Goal: Task Accomplishment & Management: Use online tool/utility

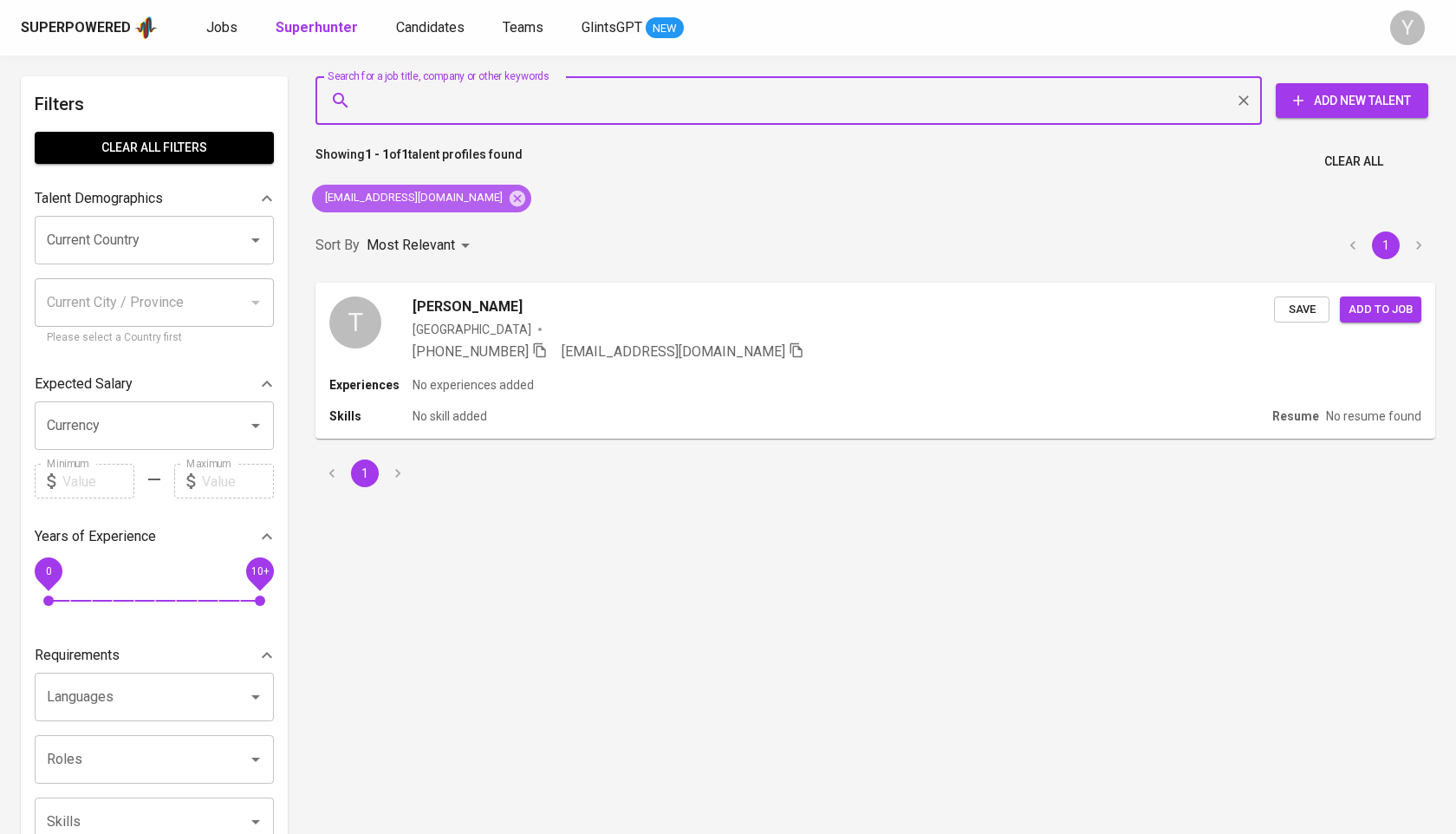
click at [510, 192] on icon at bounding box center [517, 197] width 15 height 15
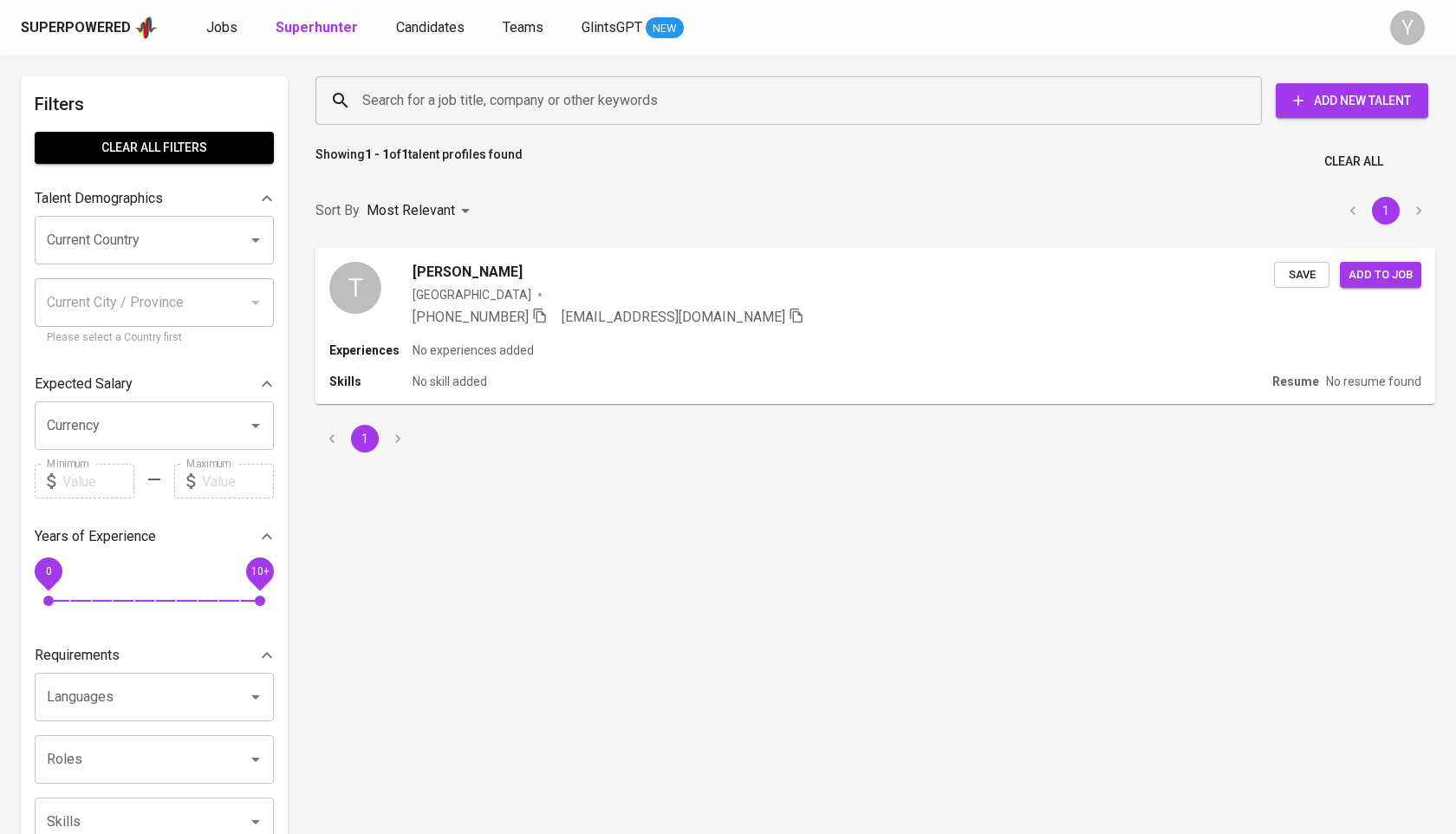
click at [447, 89] on input "Search for a job title, company or other keywords" at bounding box center [793, 100] width 871 height 33
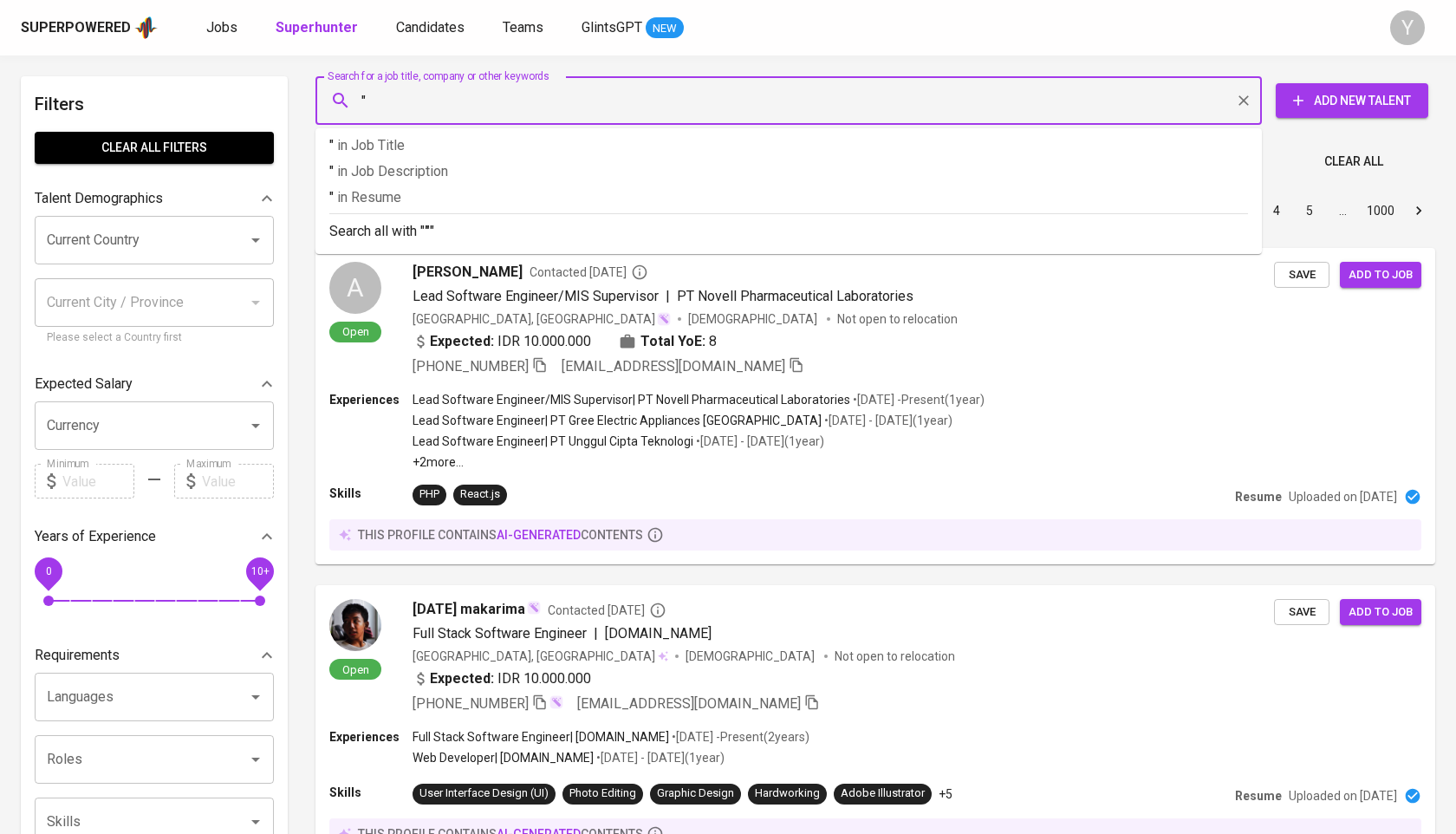
paste input "[PERSON_NAME]"
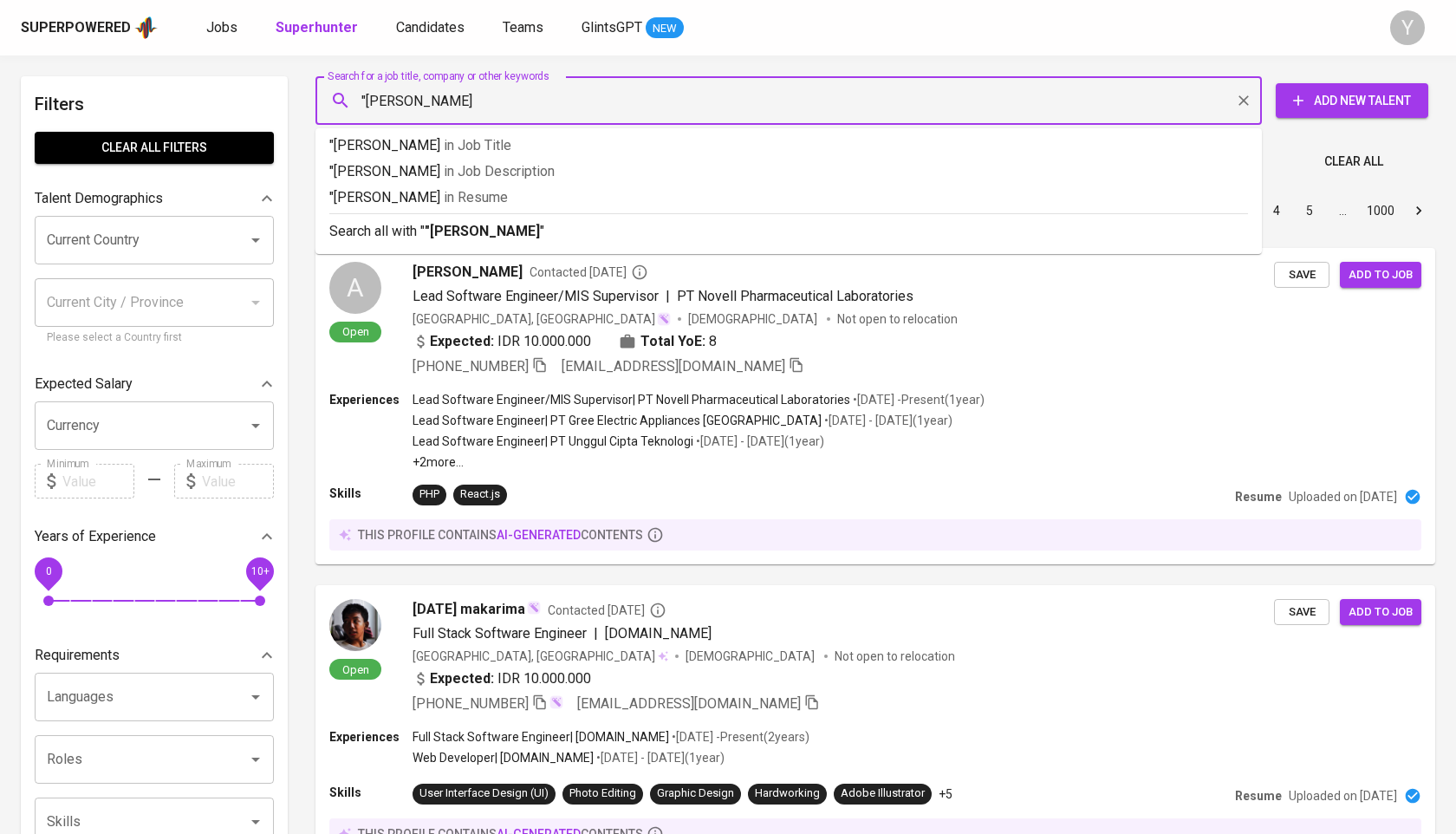
type input ""[PERSON_NAME]""
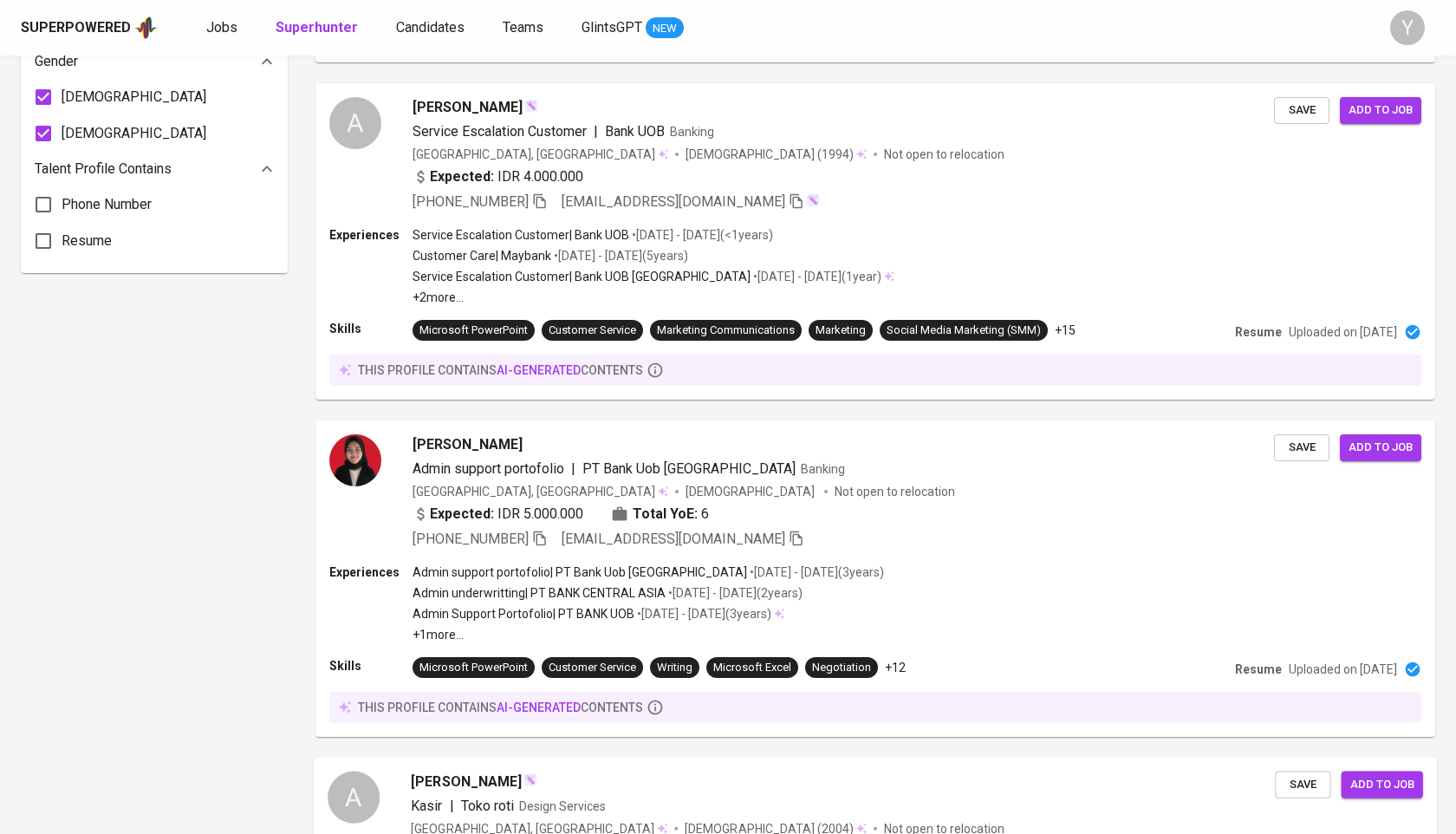
scroll to position [1971, 0]
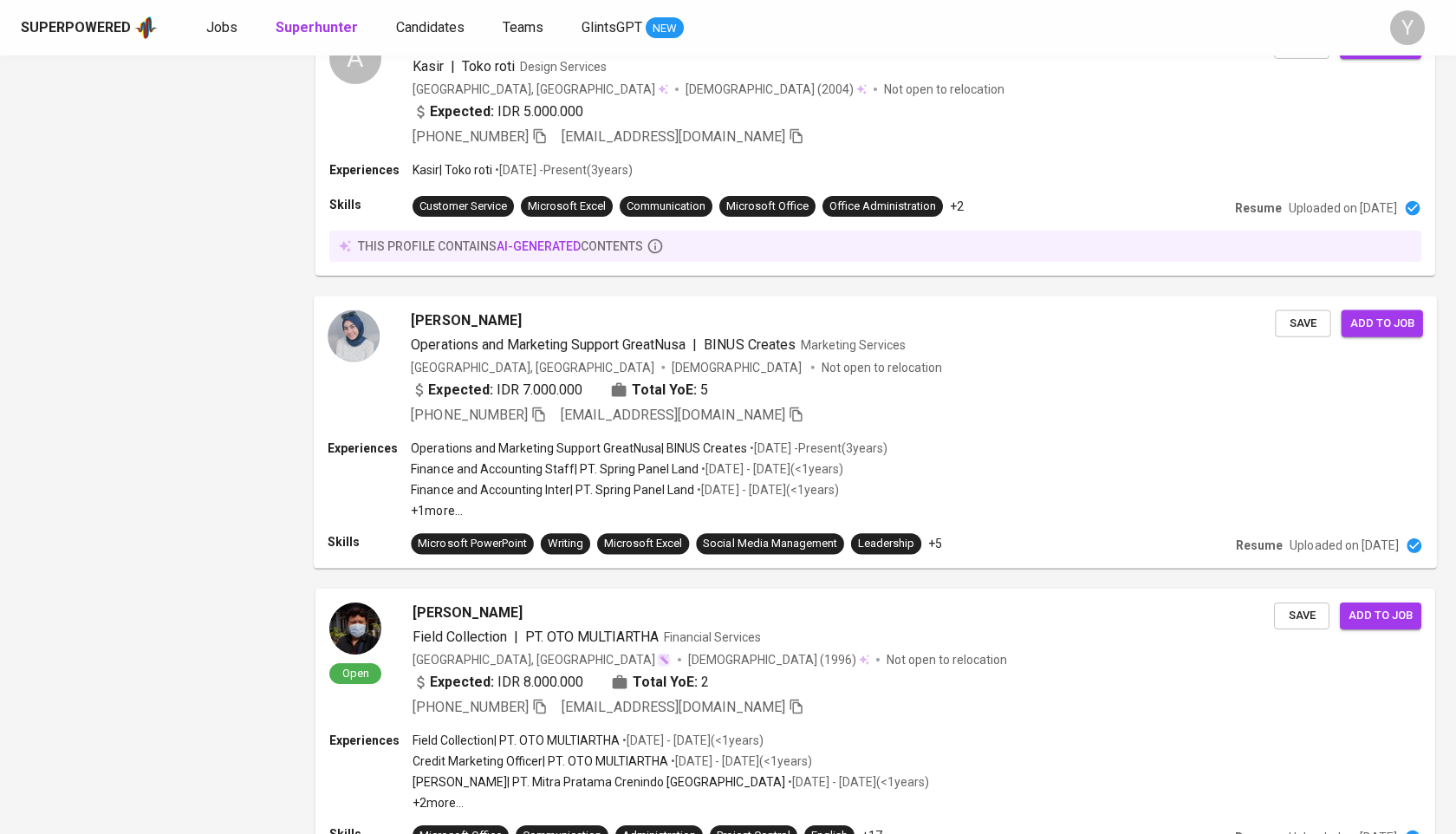
click at [332, 349] on div at bounding box center [353, 336] width 52 height 52
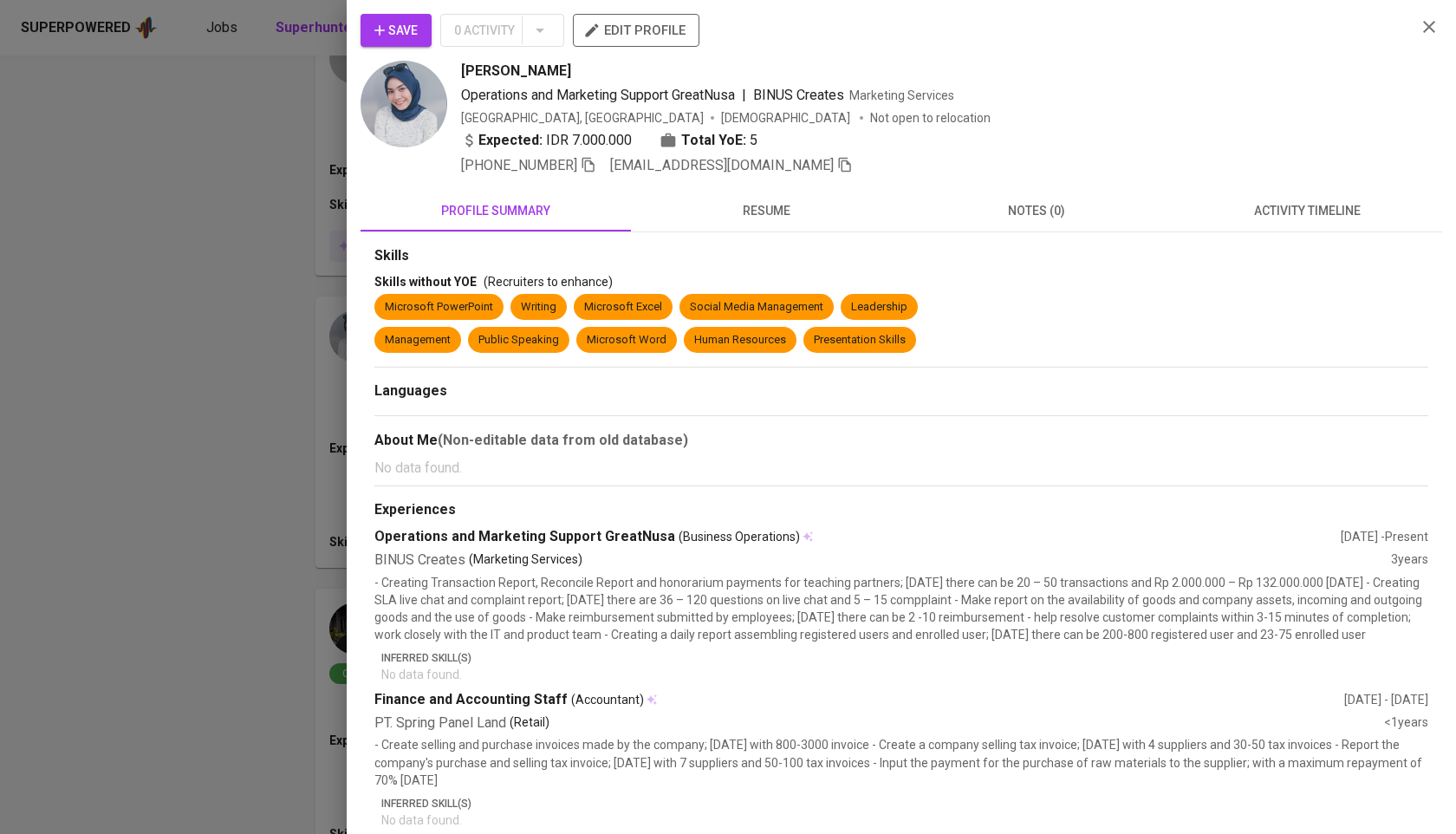
click at [421, 124] on img at bounding box center [404, 104] width 87 height 87
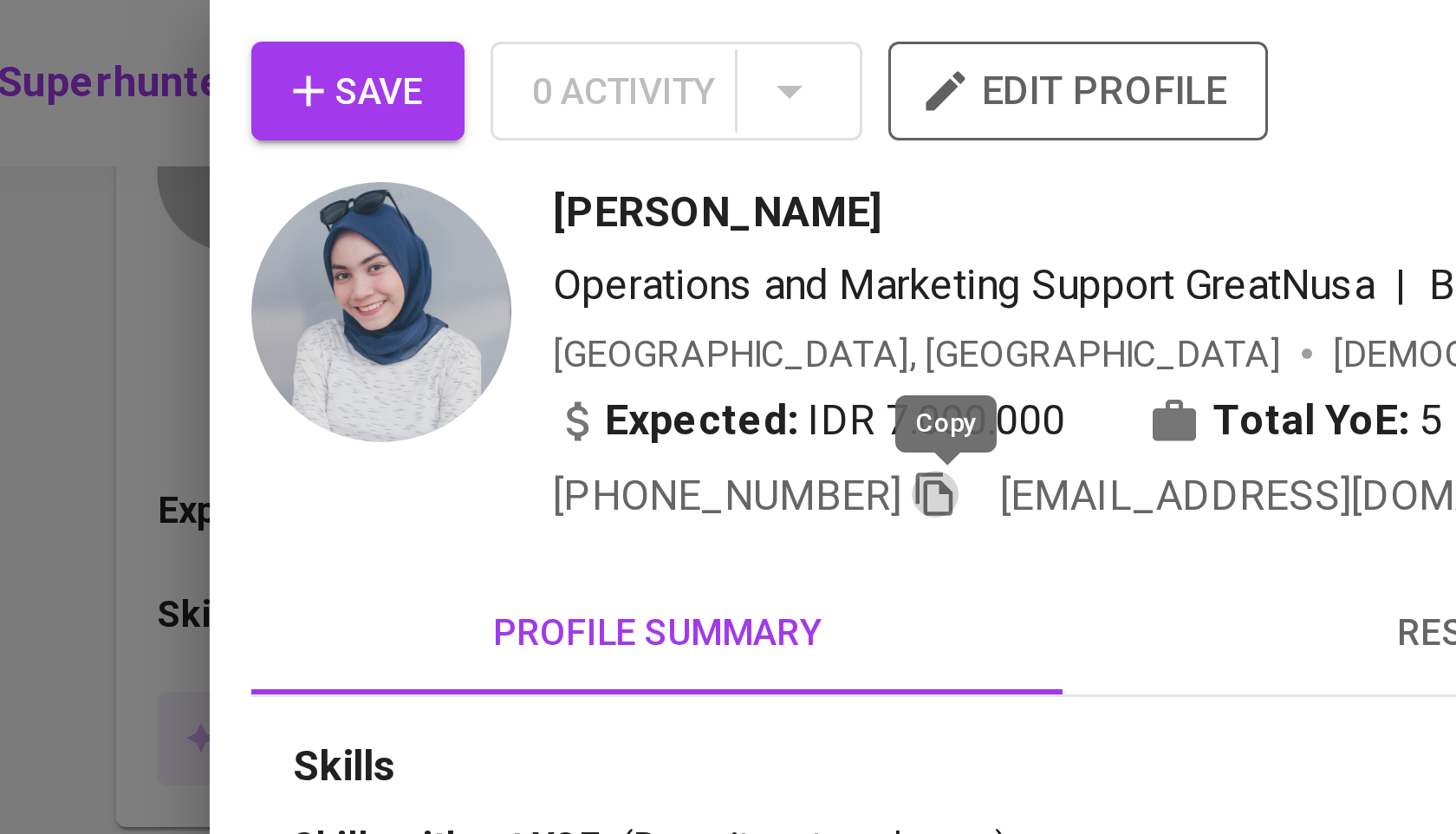
click at [593, 166] on icon "button" at bounding box center [588, 164] width 15 height 15
click at [326, 77] on div at bounding box center [728, 417] width 1456 height 834
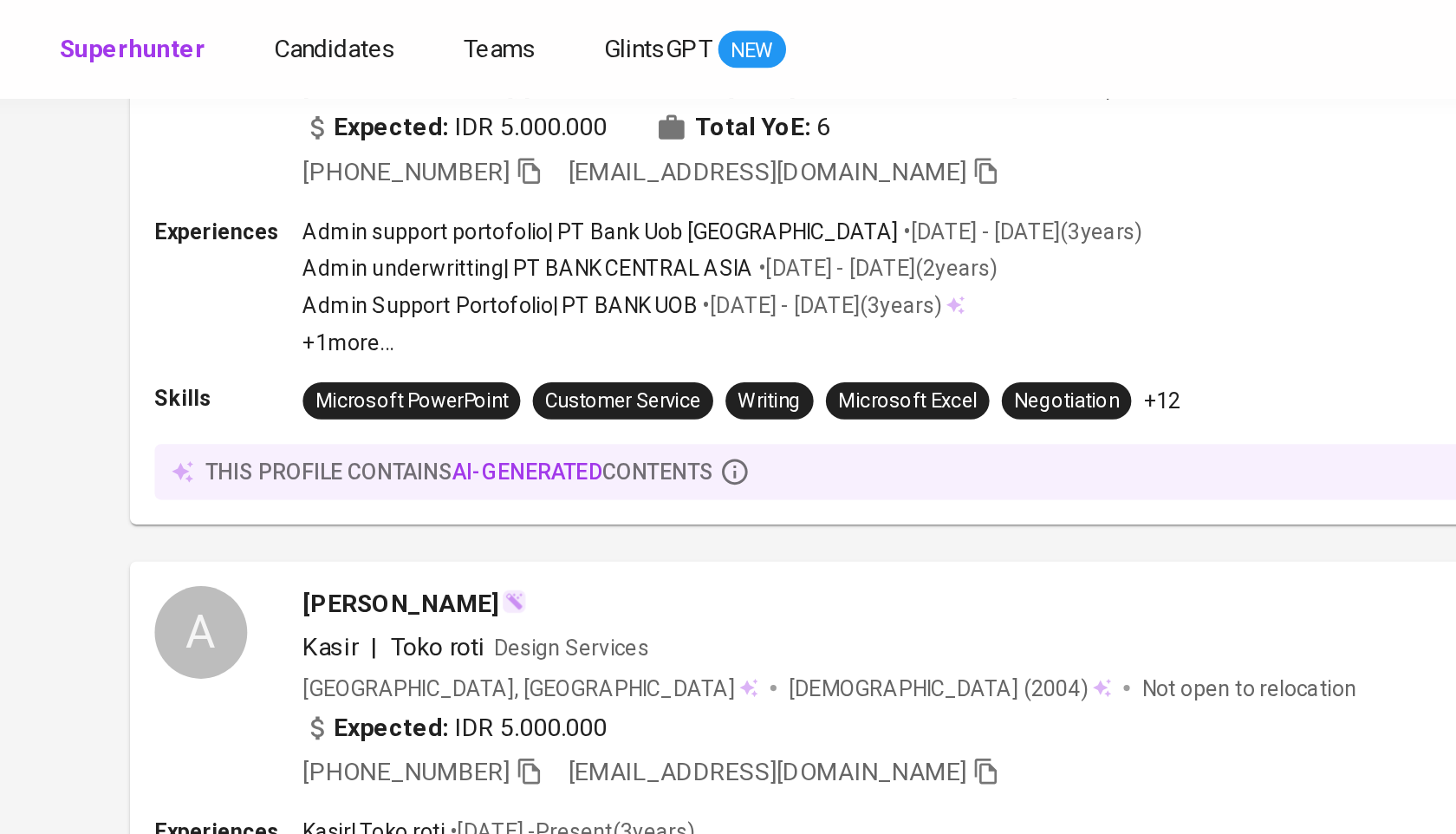
scroll to position [0, 0]
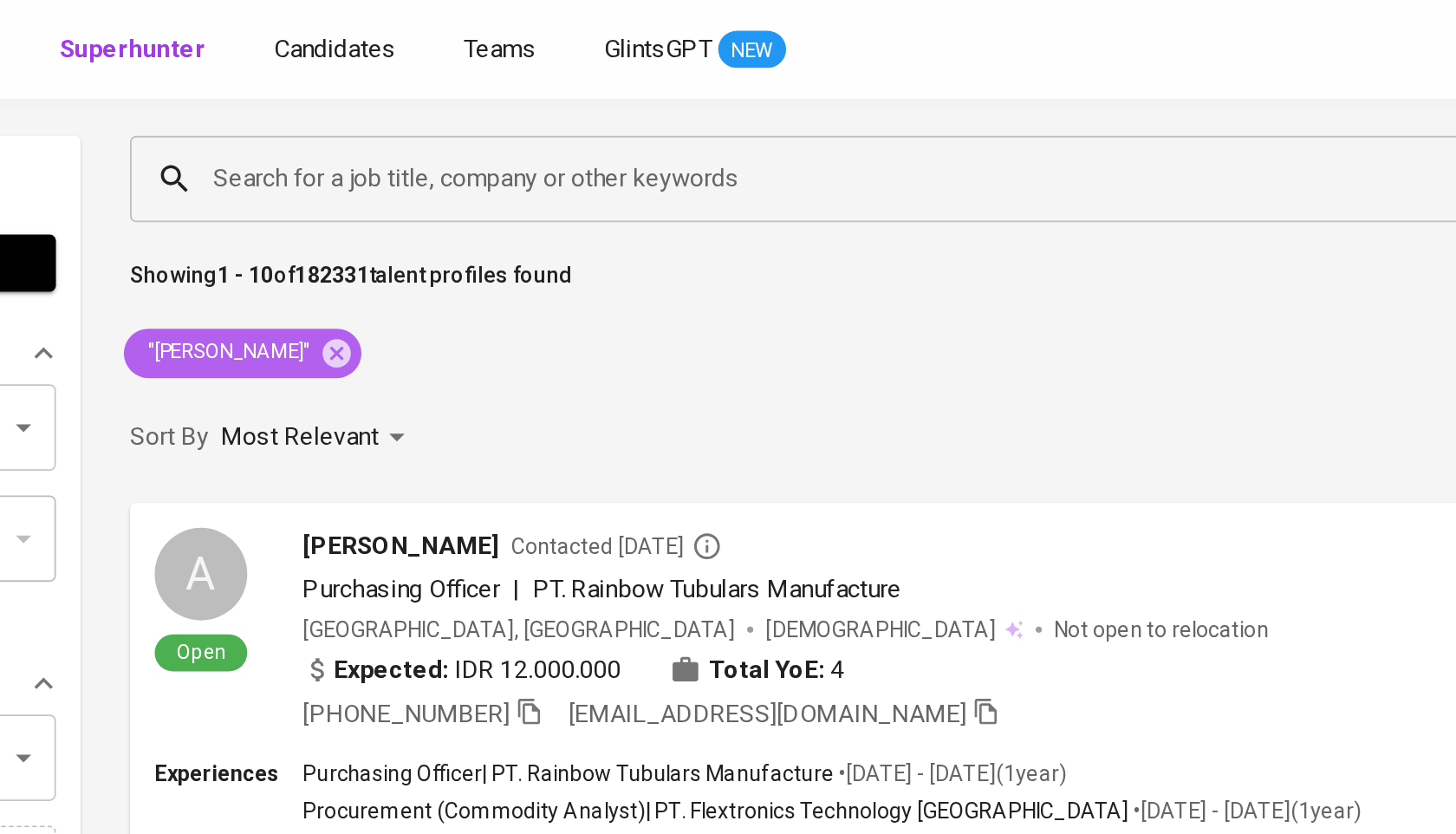
click at [435, 202] on icon at bounding box center [431, 197] width 15 height 15
click at [471, 100] on input "Search for a job title, company or other keywords" at bounding box center [793, 100] width 871 height 33
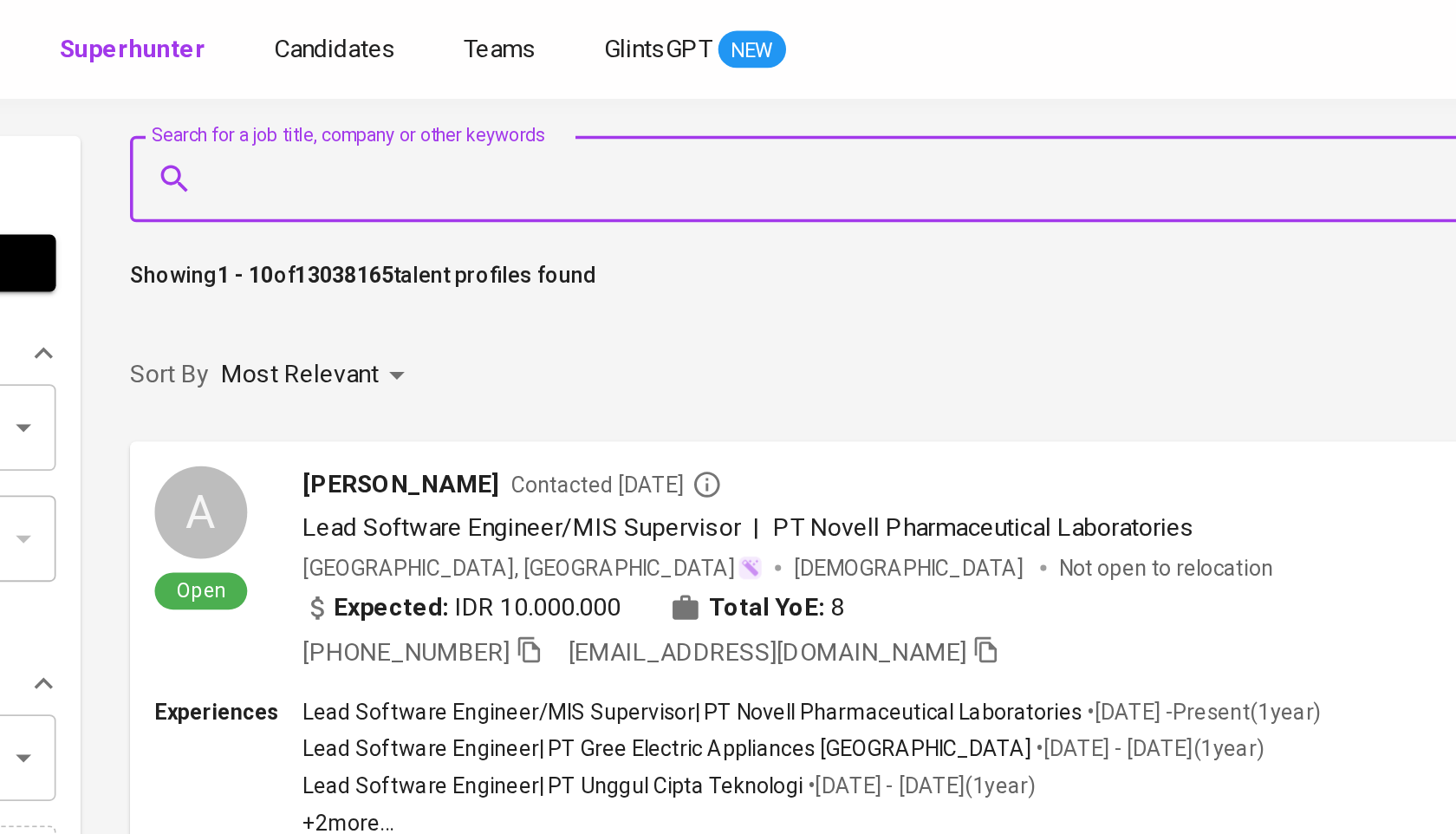
paste input "[EMAIL_ADDRESS][DOMAIN_NAME]"
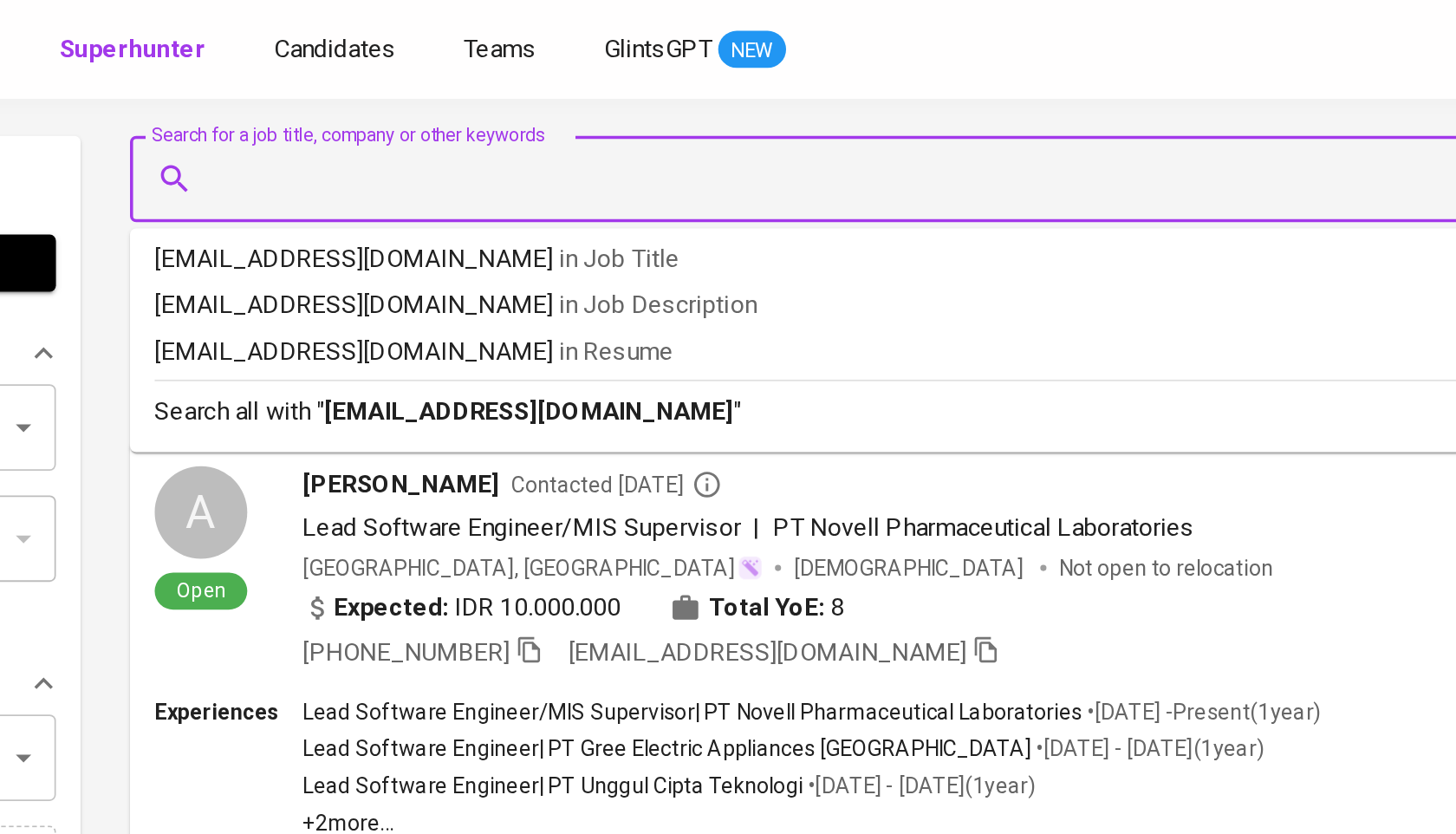
type input "[EMAIL_ADDRESS][DOMAIN_NAME]"
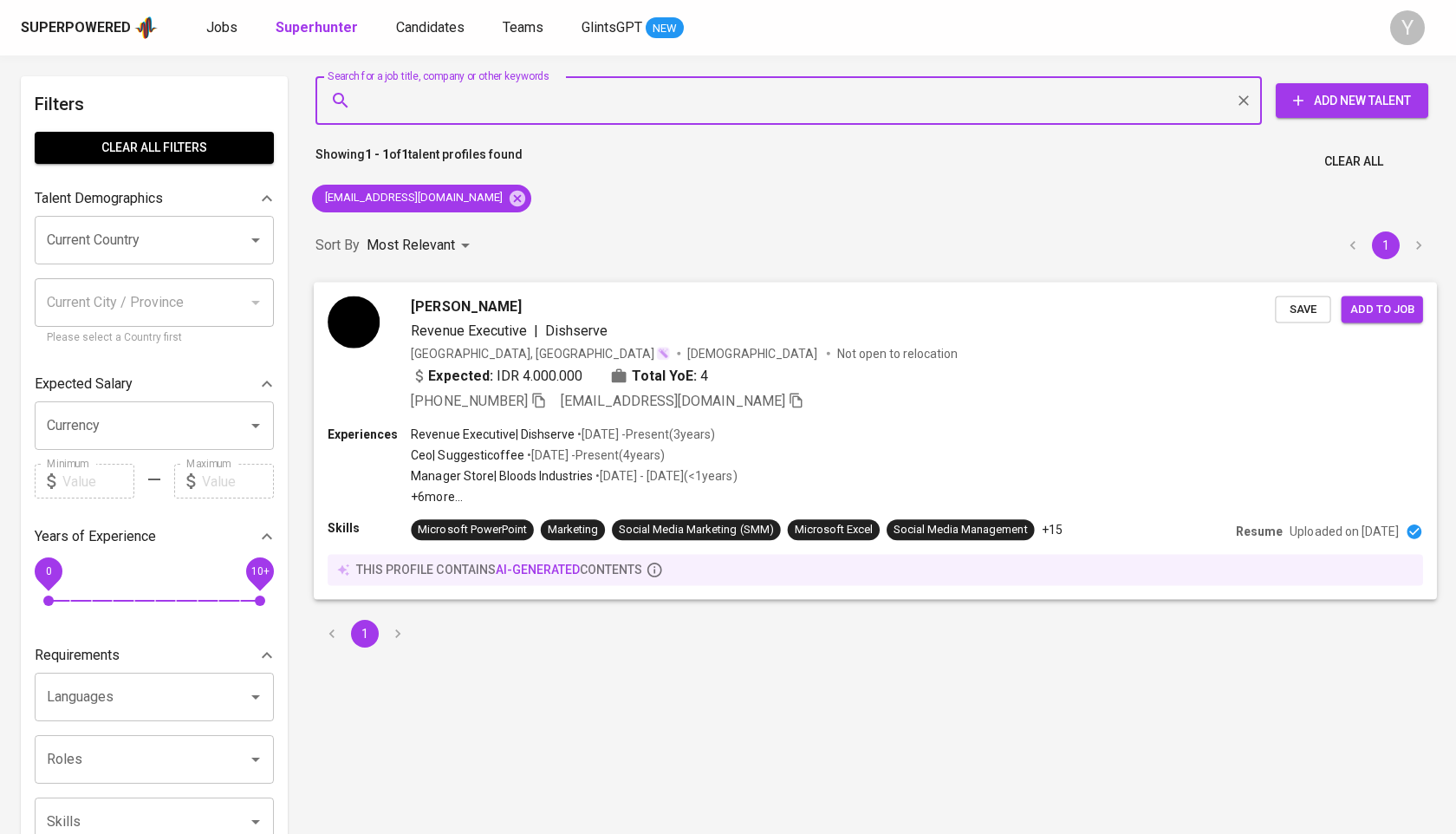
click at [546, 393] on icon "button" at bounding box center [539, 399] width 15 height 15
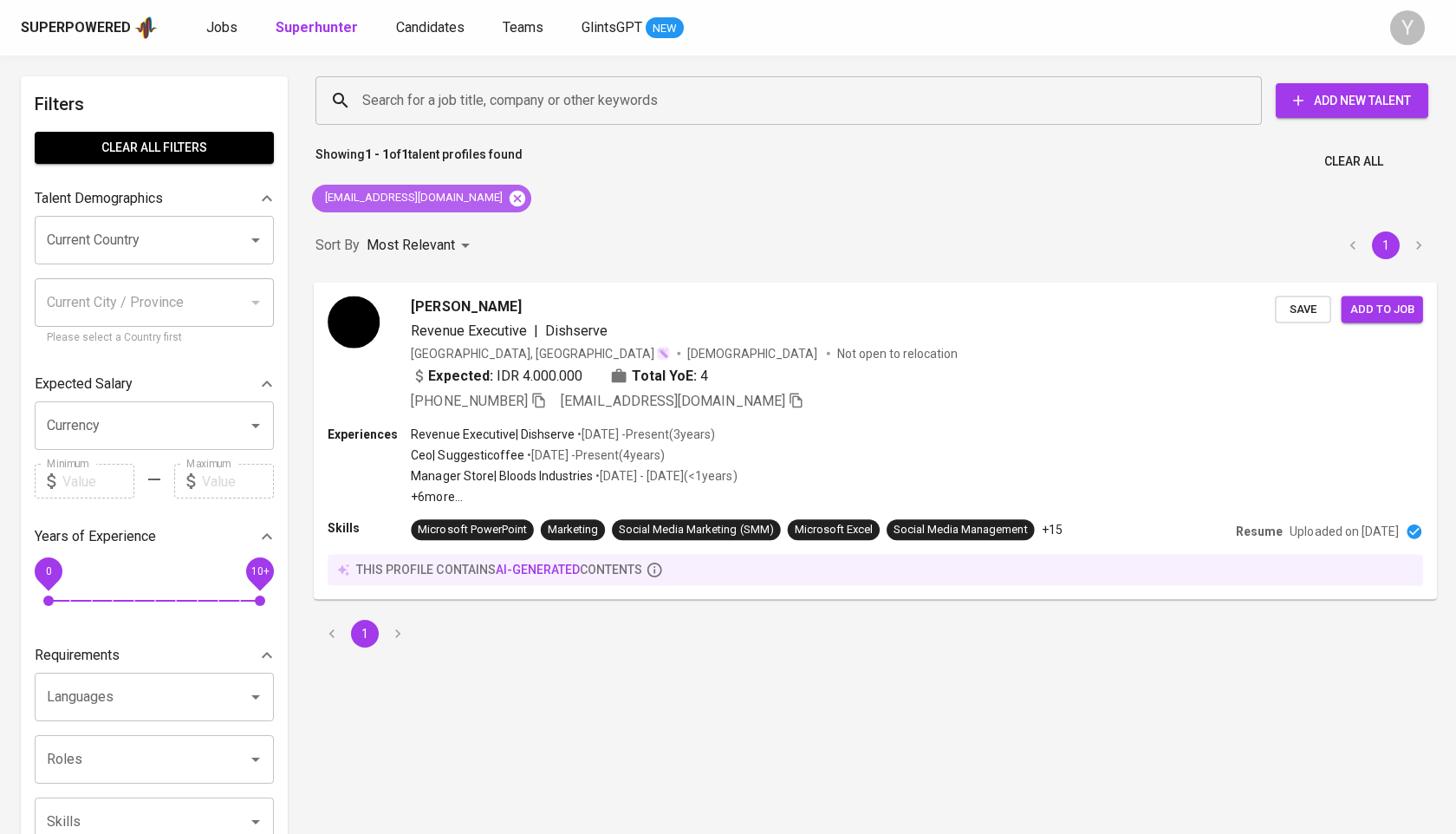
click at [510, 194] on icon at bounding box center [517, 197] width 15 height 15
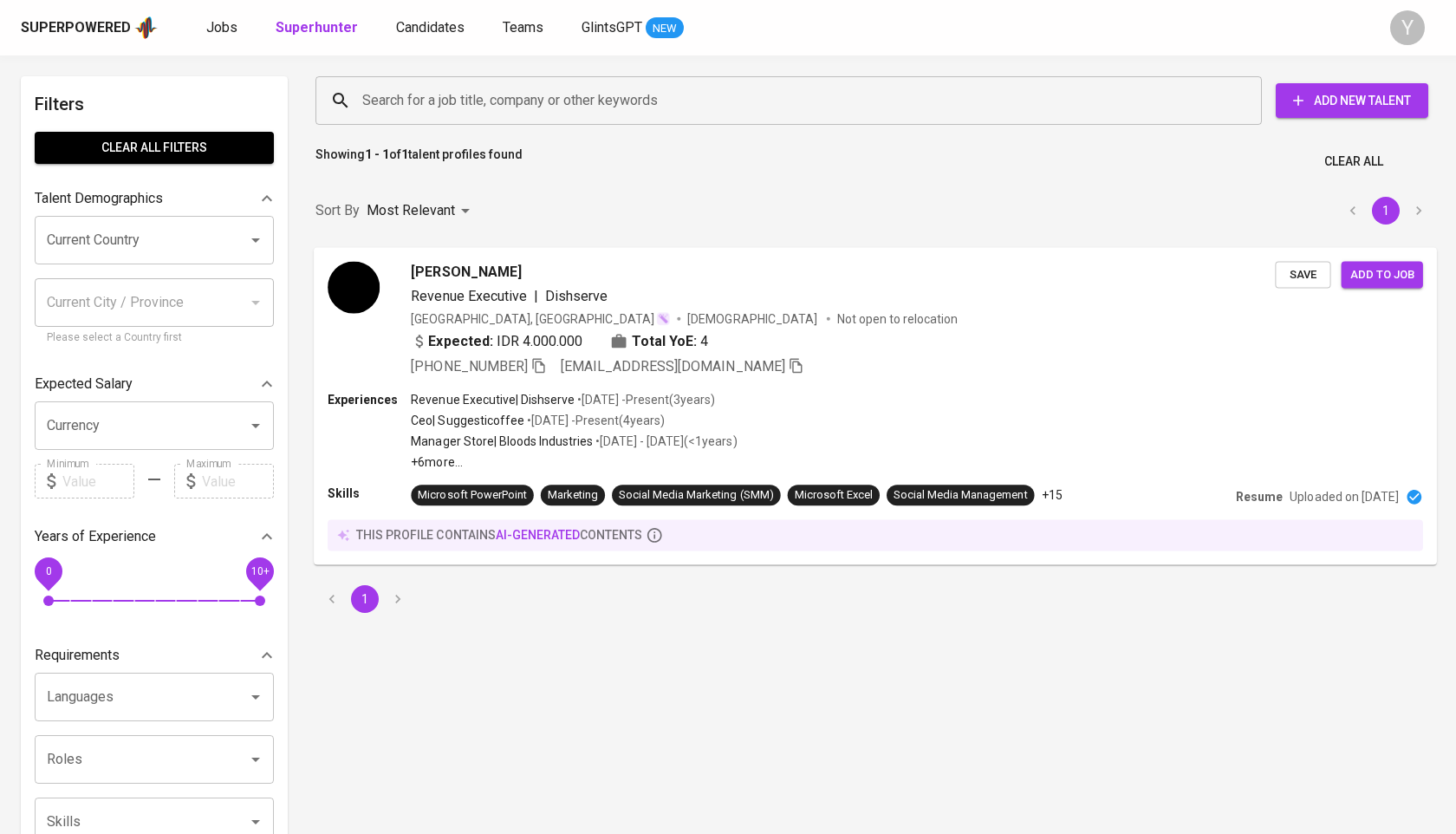
click at [446, 95] on input "Search for a job title, company or other keywords" at bounding box center [793, 100] width 871 height 33
type input """
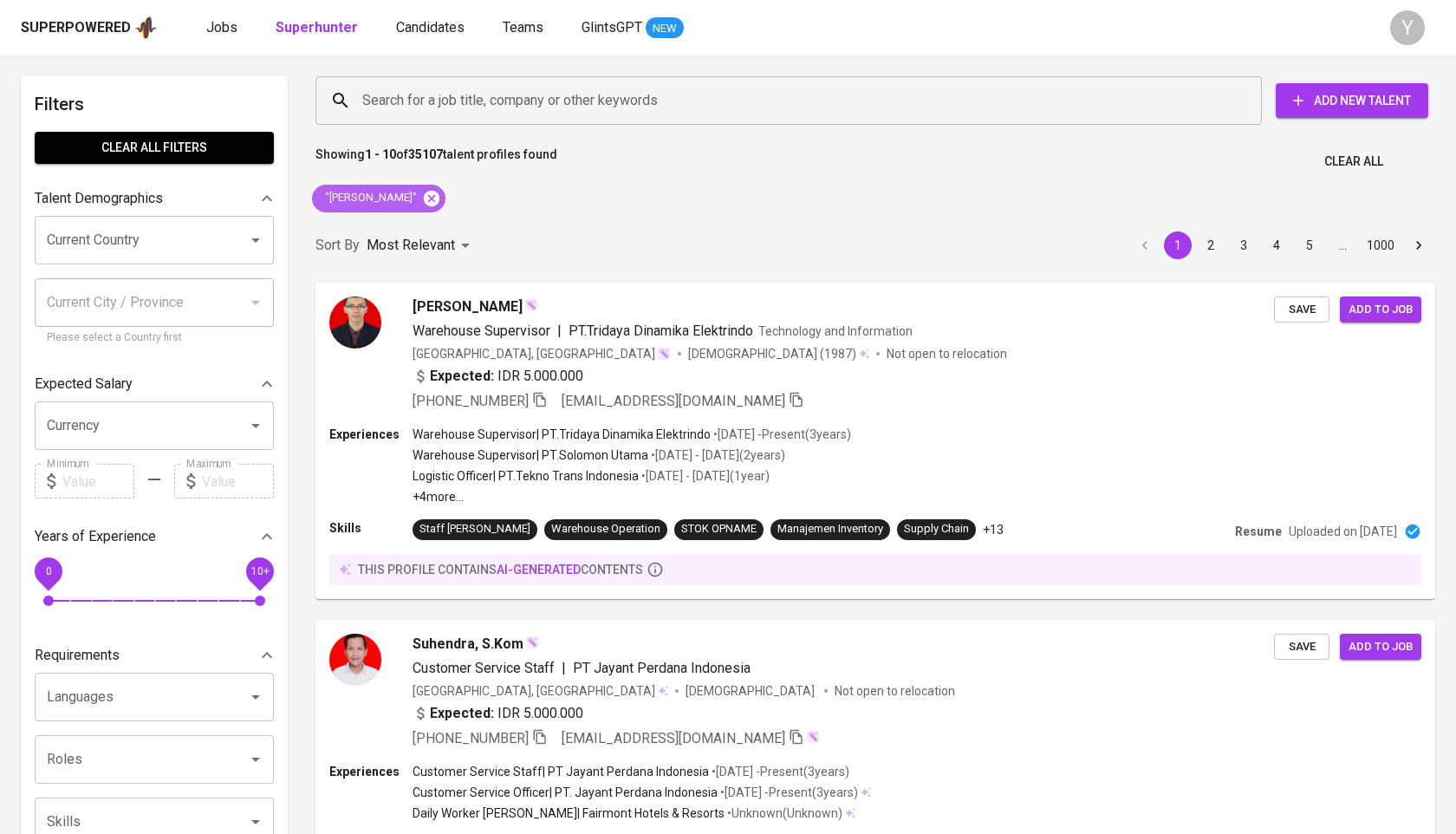
click at [422, 191] on icon at bounding box center [431, 198] width 19 height 19
click at [465, 98] on input "Search for a job title, company or other keywords" at bounding box center [793, 100] width 871 height 33
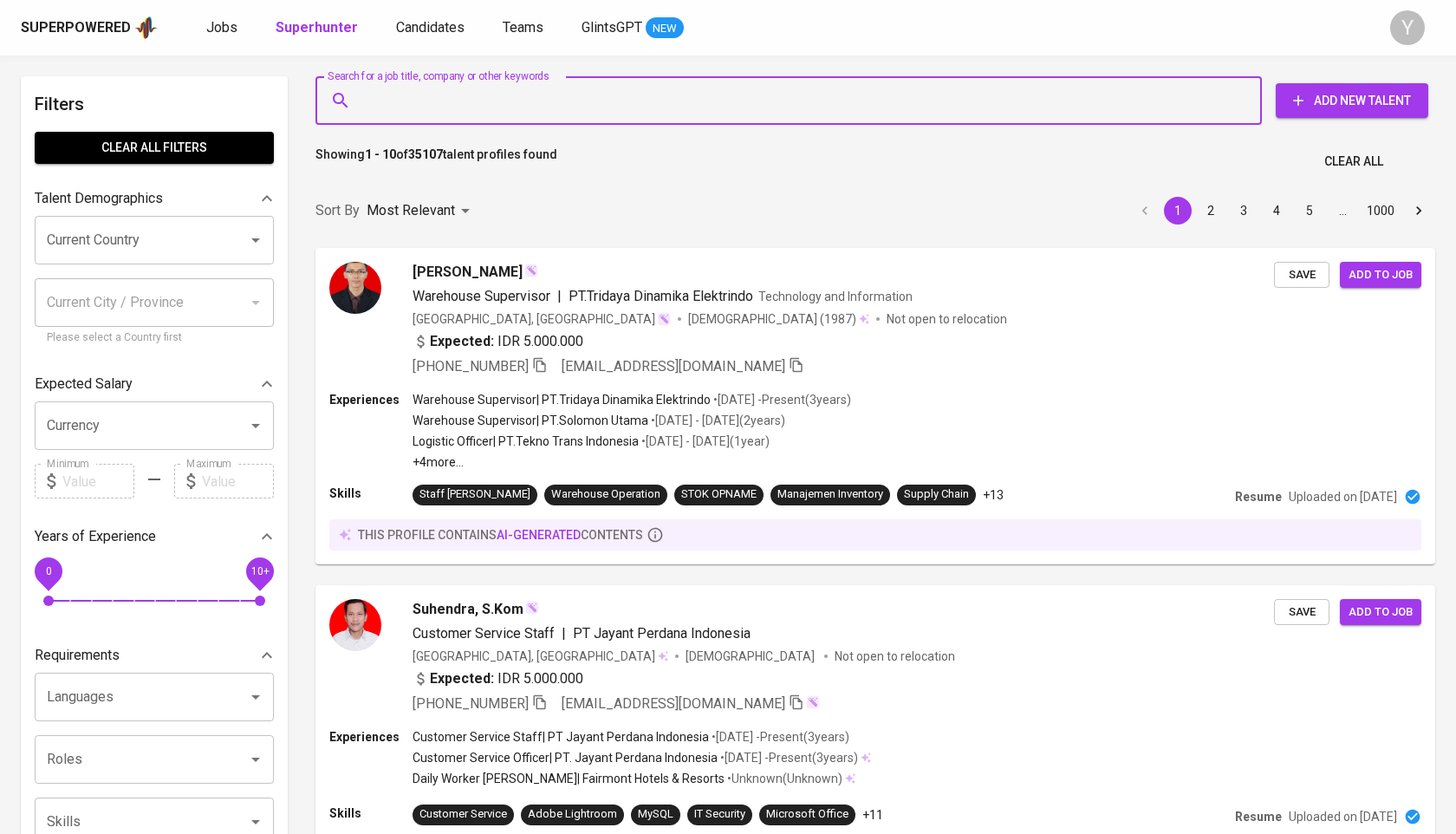
paste input "wijayaendyhuang@gmail.com"
type input "wijayaendyhuang@gmail.com"
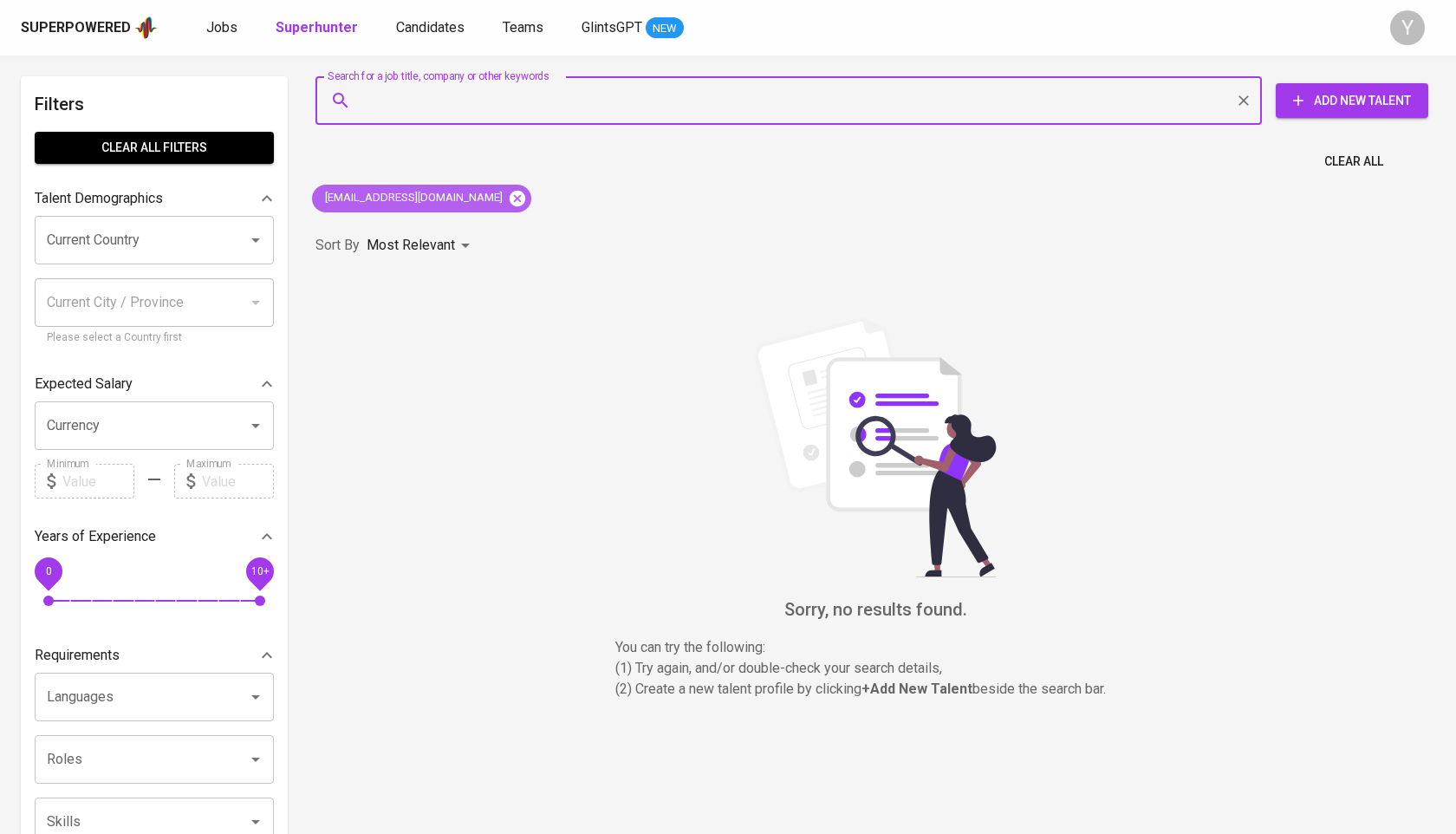
click at [510, 203] on icon at bounding box center [517, 197] width 15 height 15
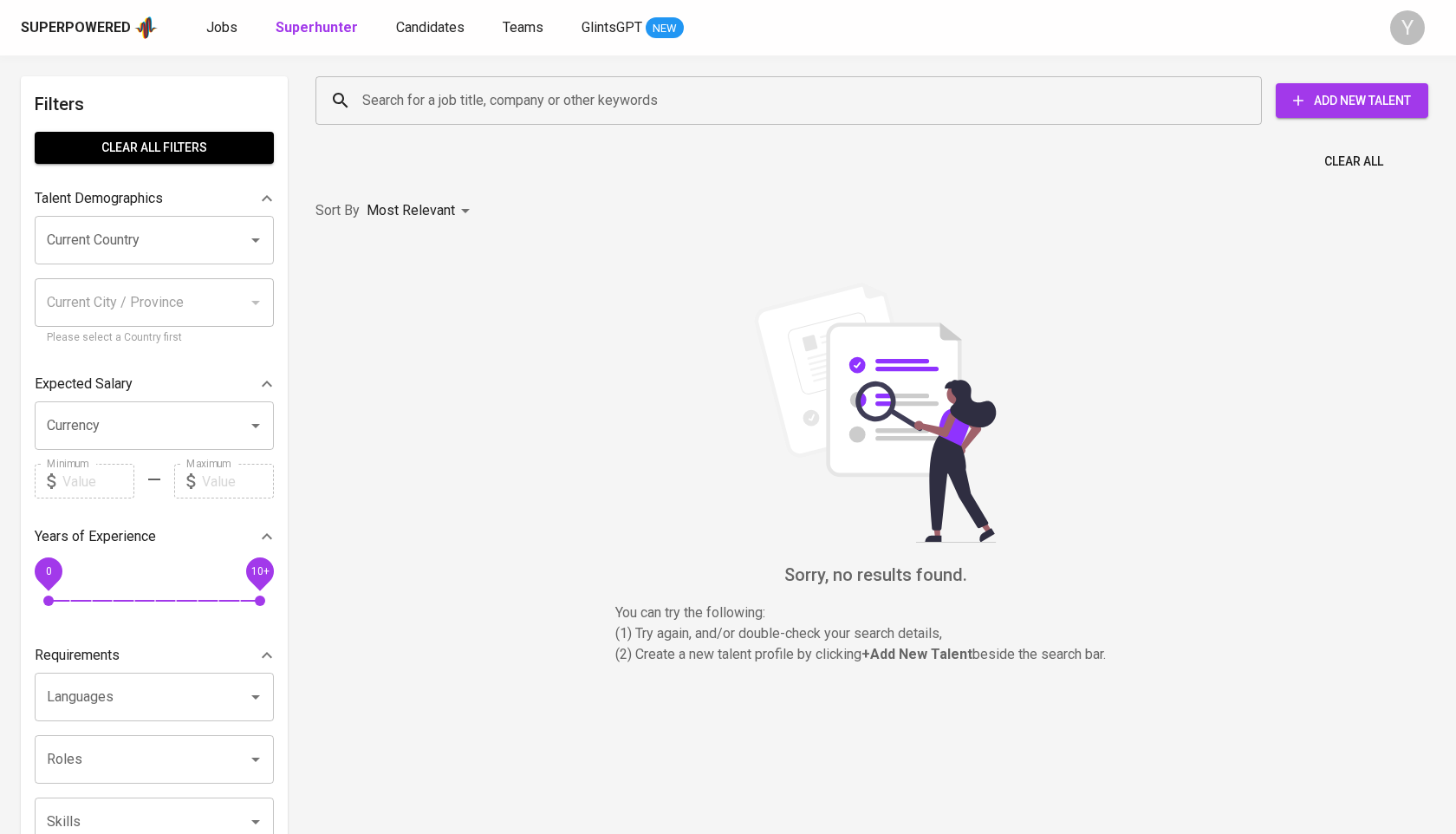
click at [518, 99] on input "Search for a job title, company or other keywords" at bounding box center [793, 100] width 871 height 33
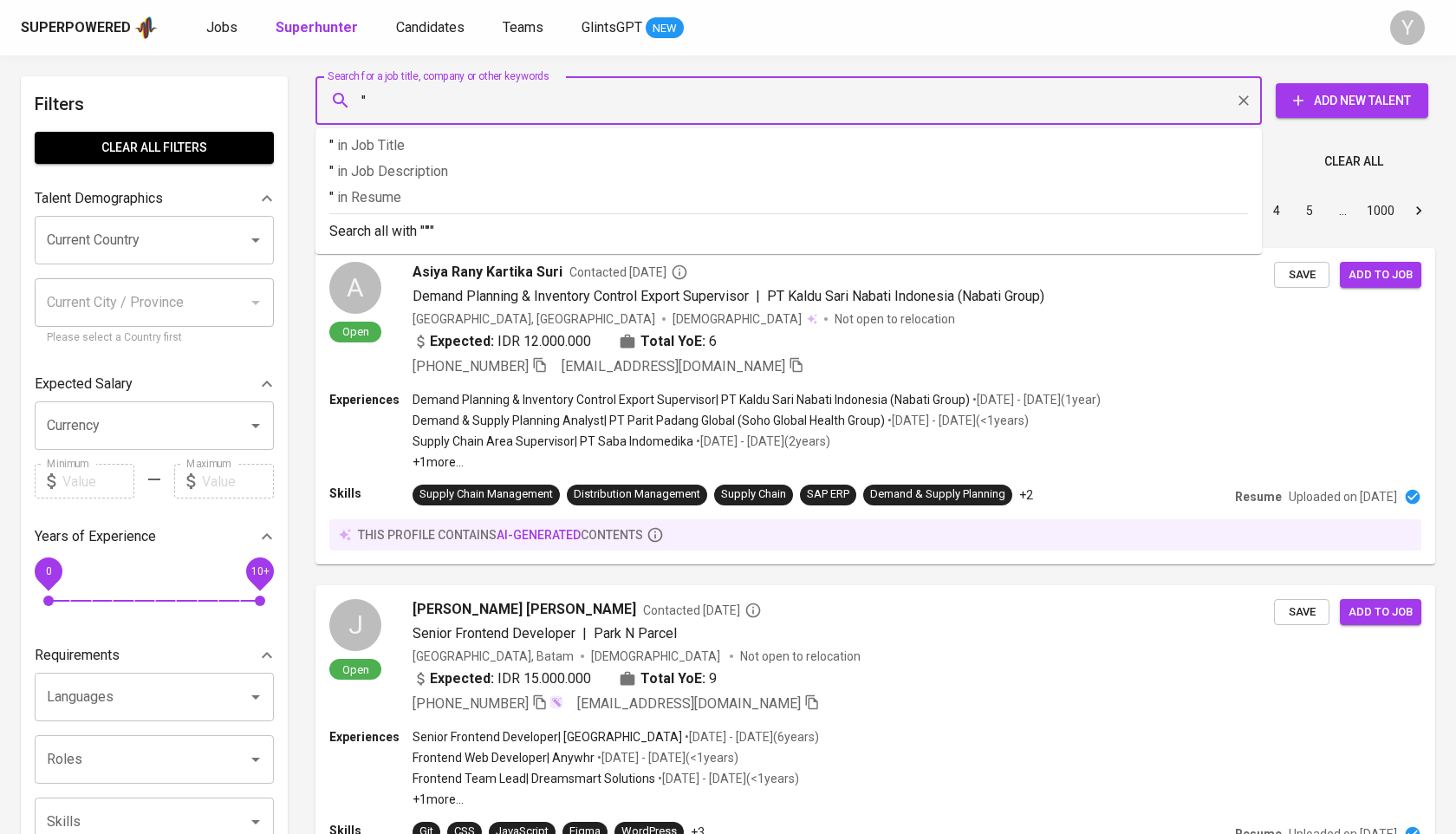
paste input "Kartika Triyanti"
type input ""Kartika Triyanti""
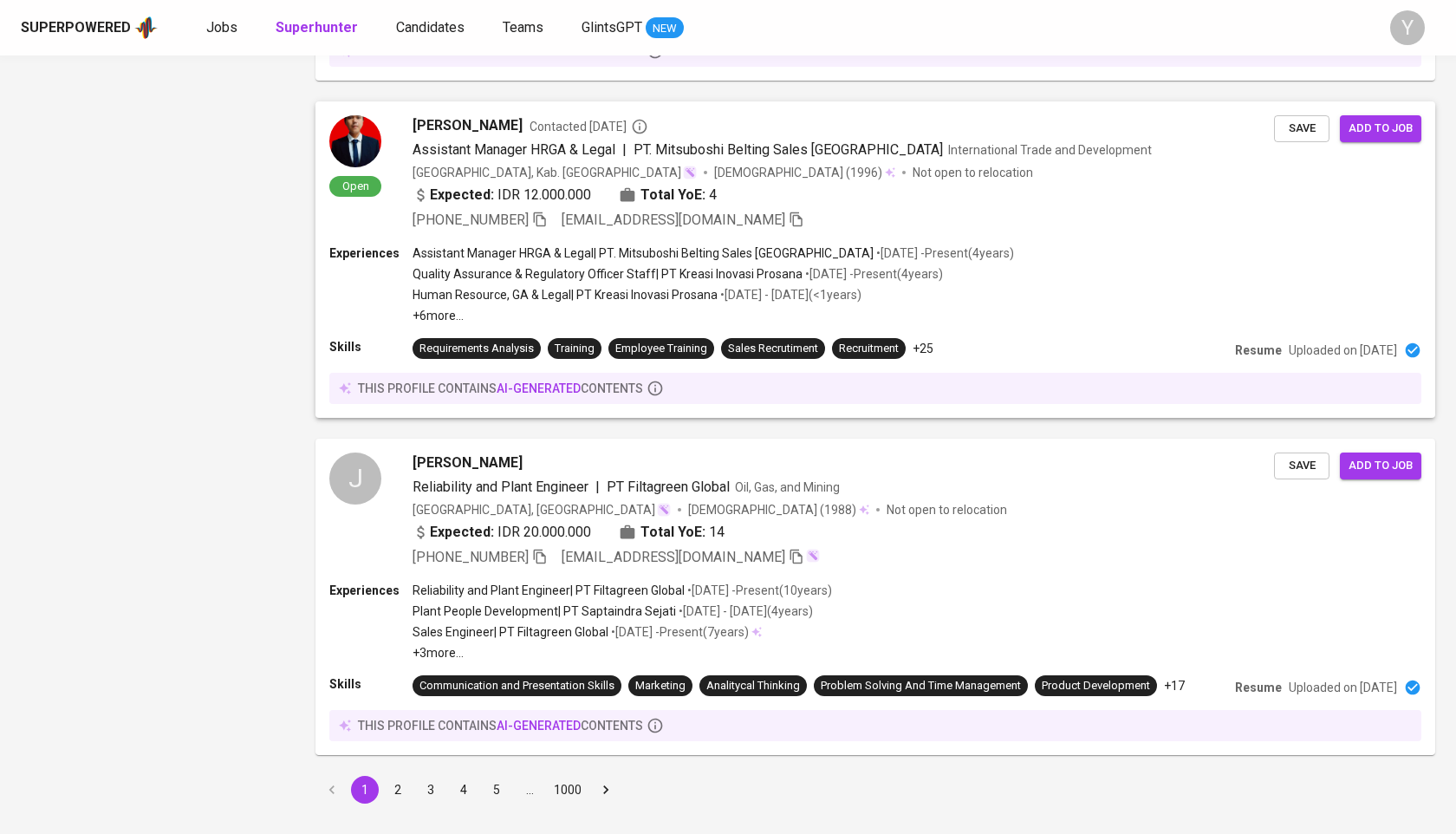
scroll to position [2729, 0]
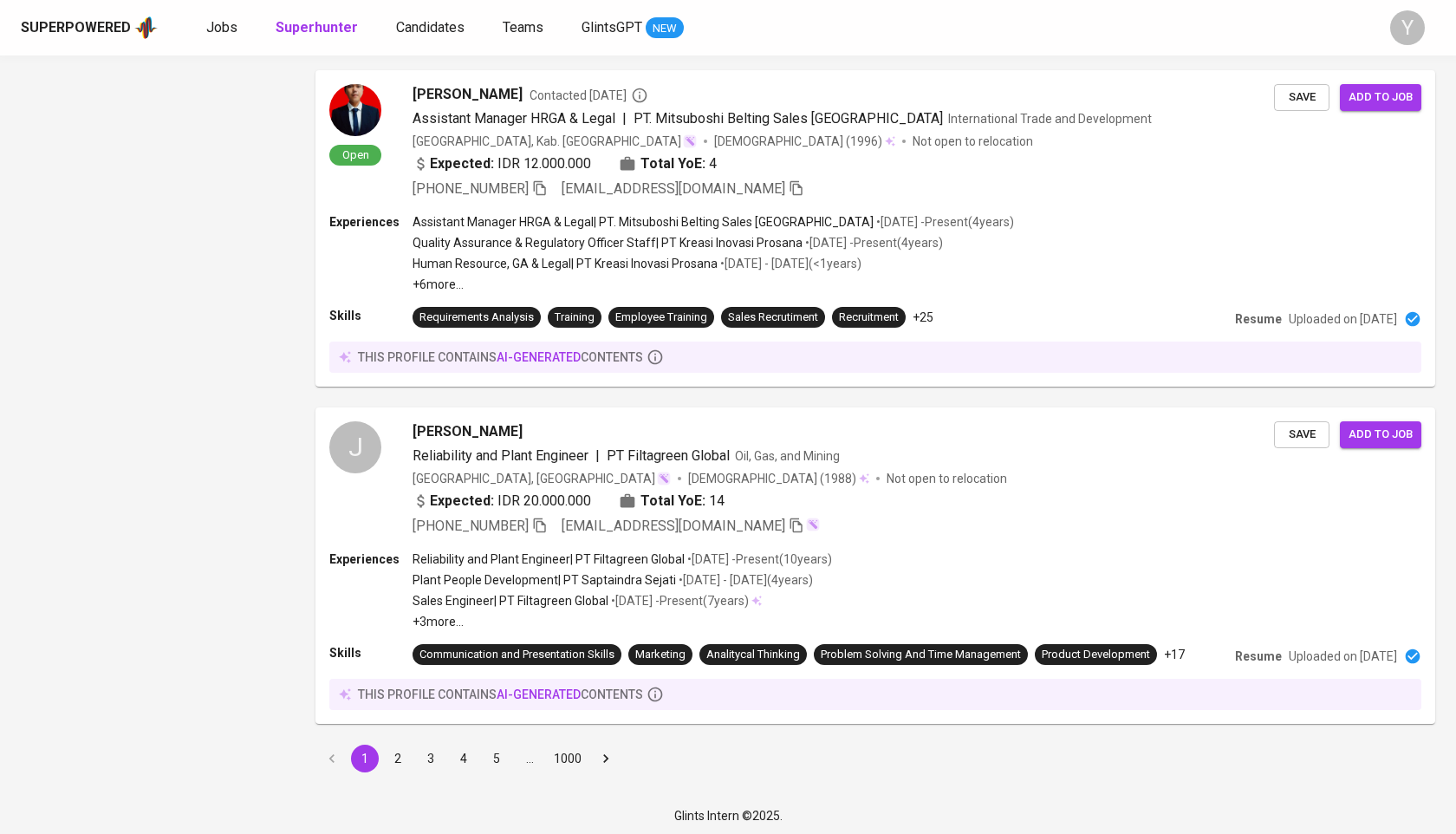
click at [392, 757] on button "2" at bounding box center [397, 758] width 28 height 28
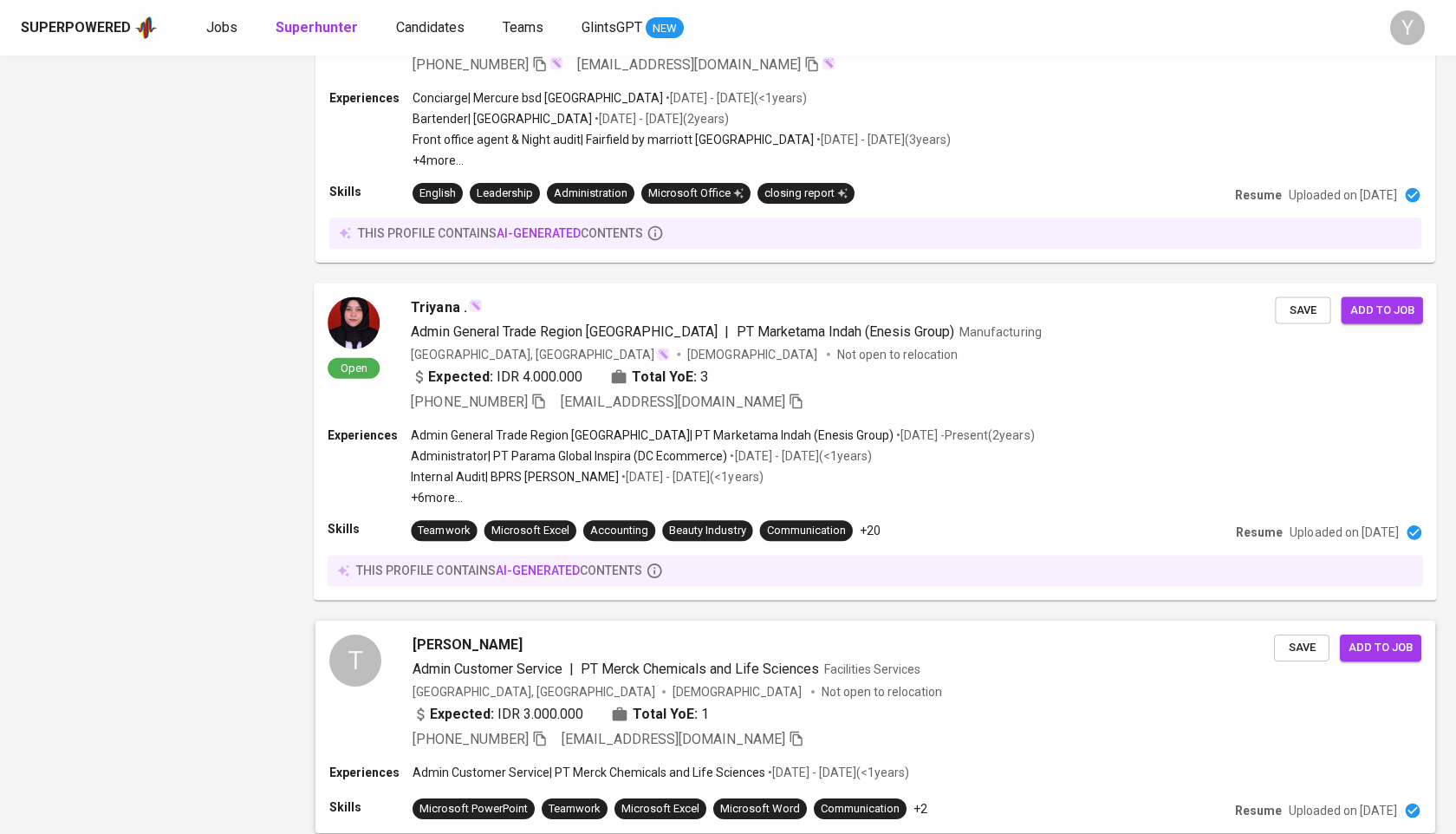
scroll to position [2751, 0]
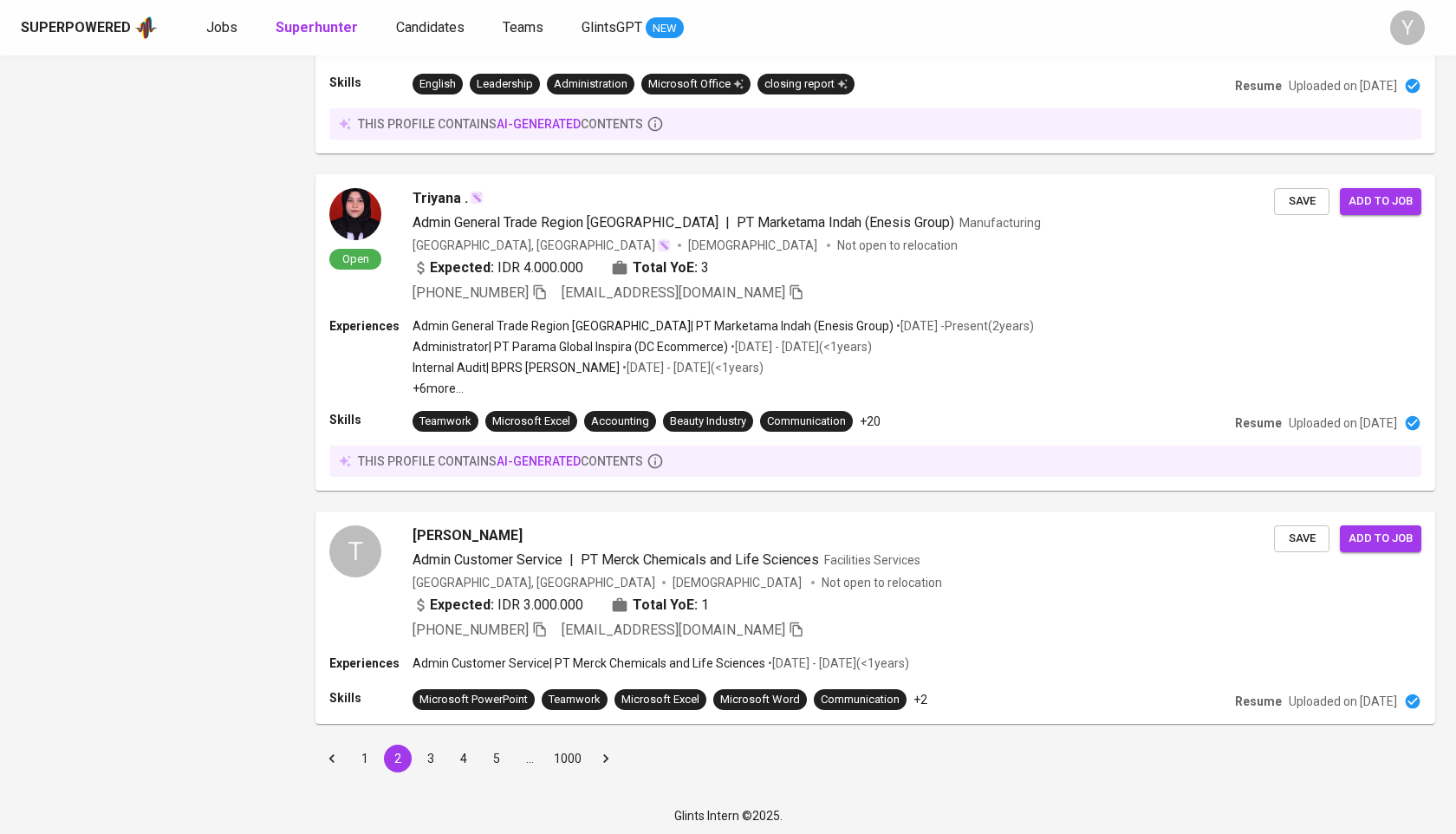
drag, startPoint x: 424, startPoint y: 759, endPoint x: 486, endPoint y: 496, distance: 270.2
click at [423, 759] on button "3" at bounding box center [430, 758] width 28 height 28
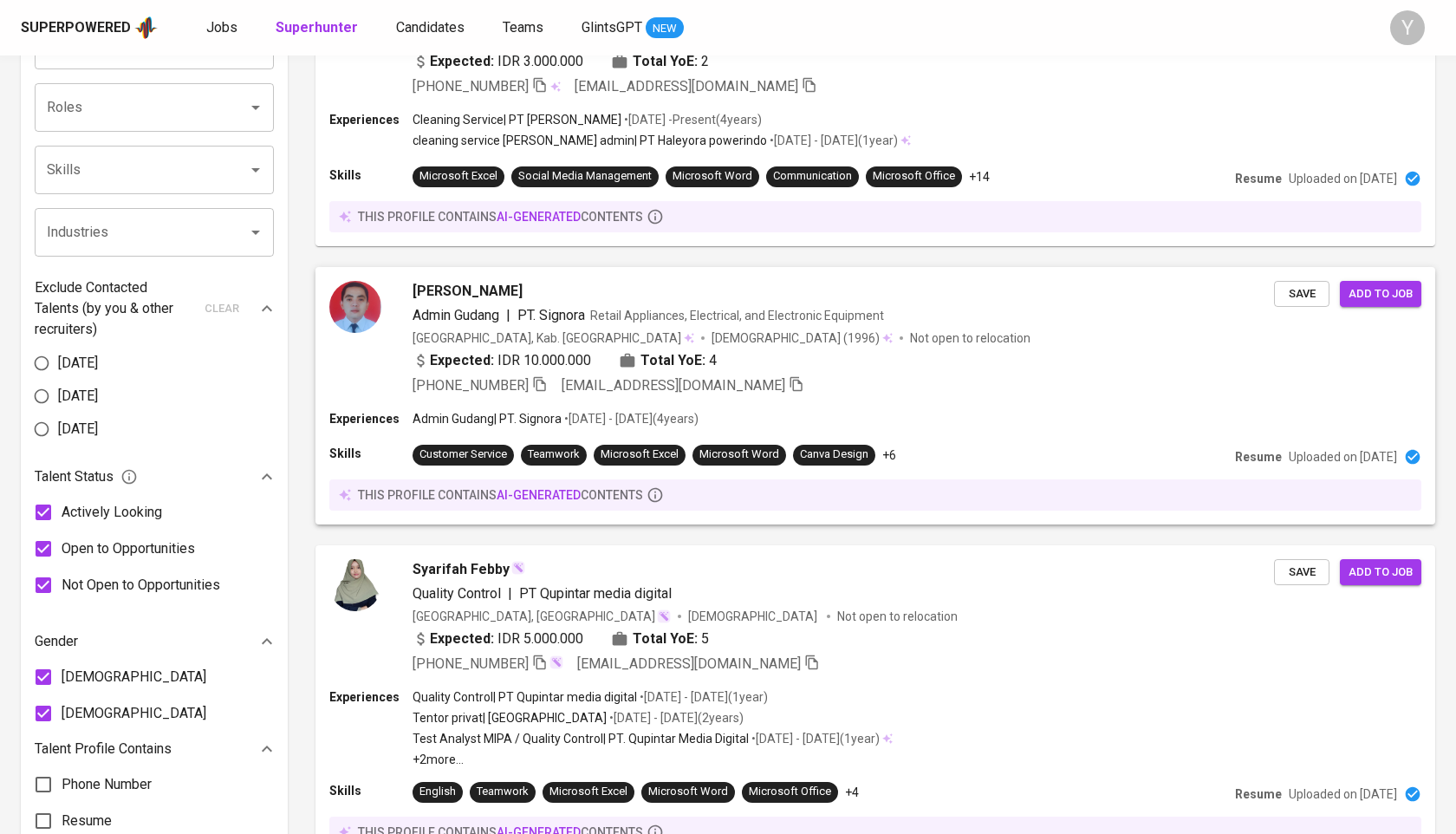
scroll to position [692, 0]
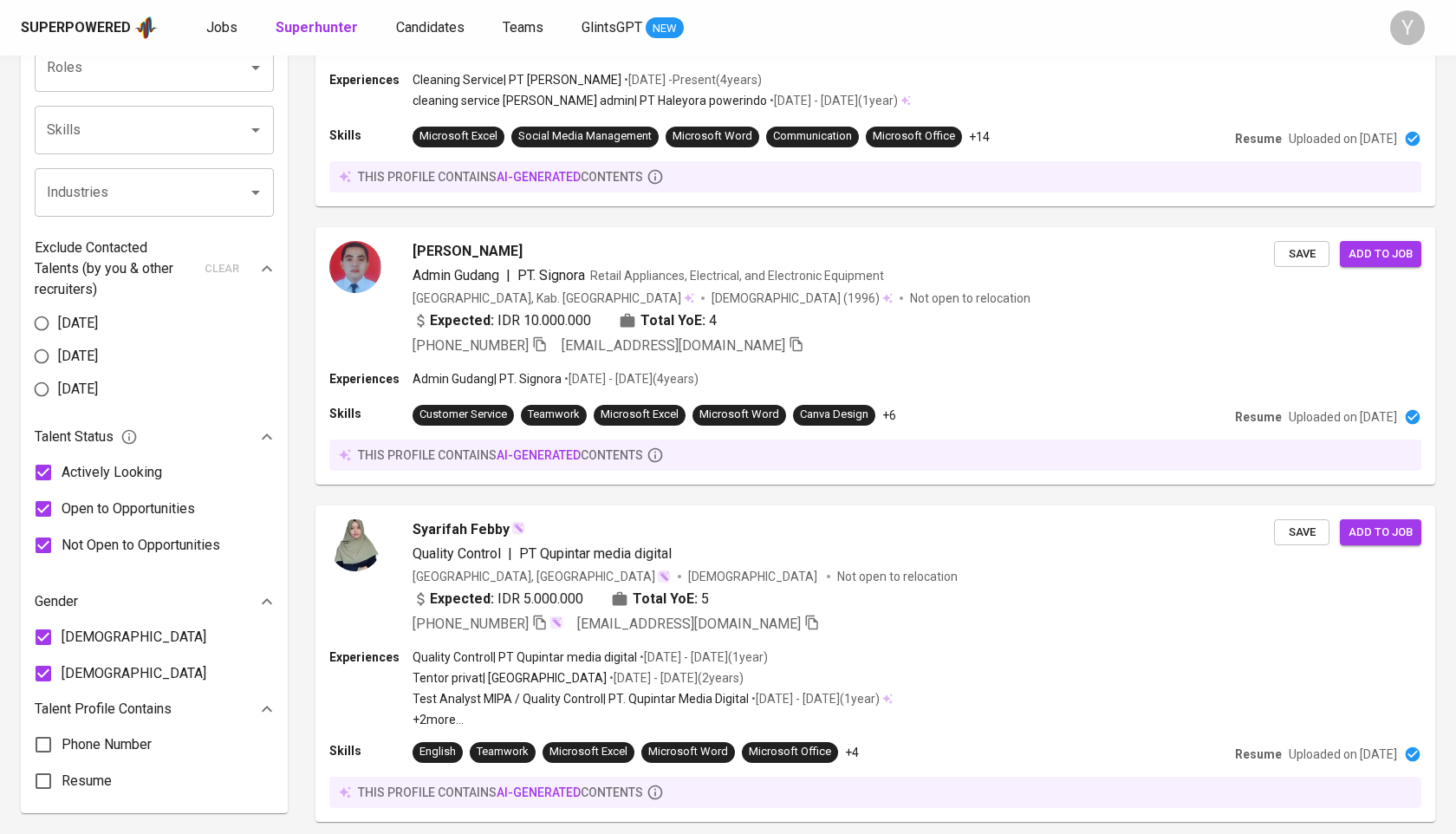
scroll to position [692, 0]
